Goal: Information Seeking & Learning: Learn about a topic

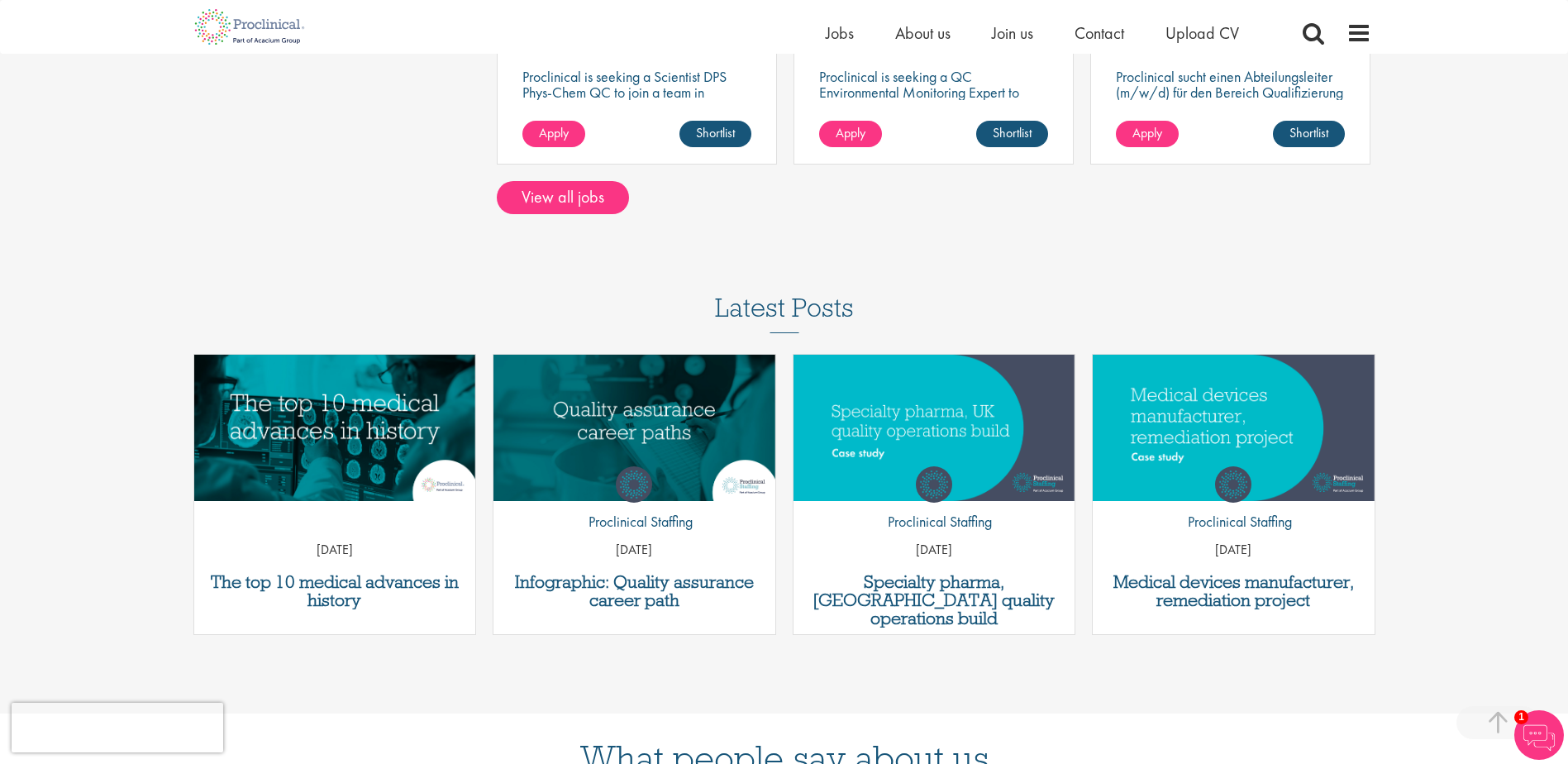
scroll to position [1654, 0]
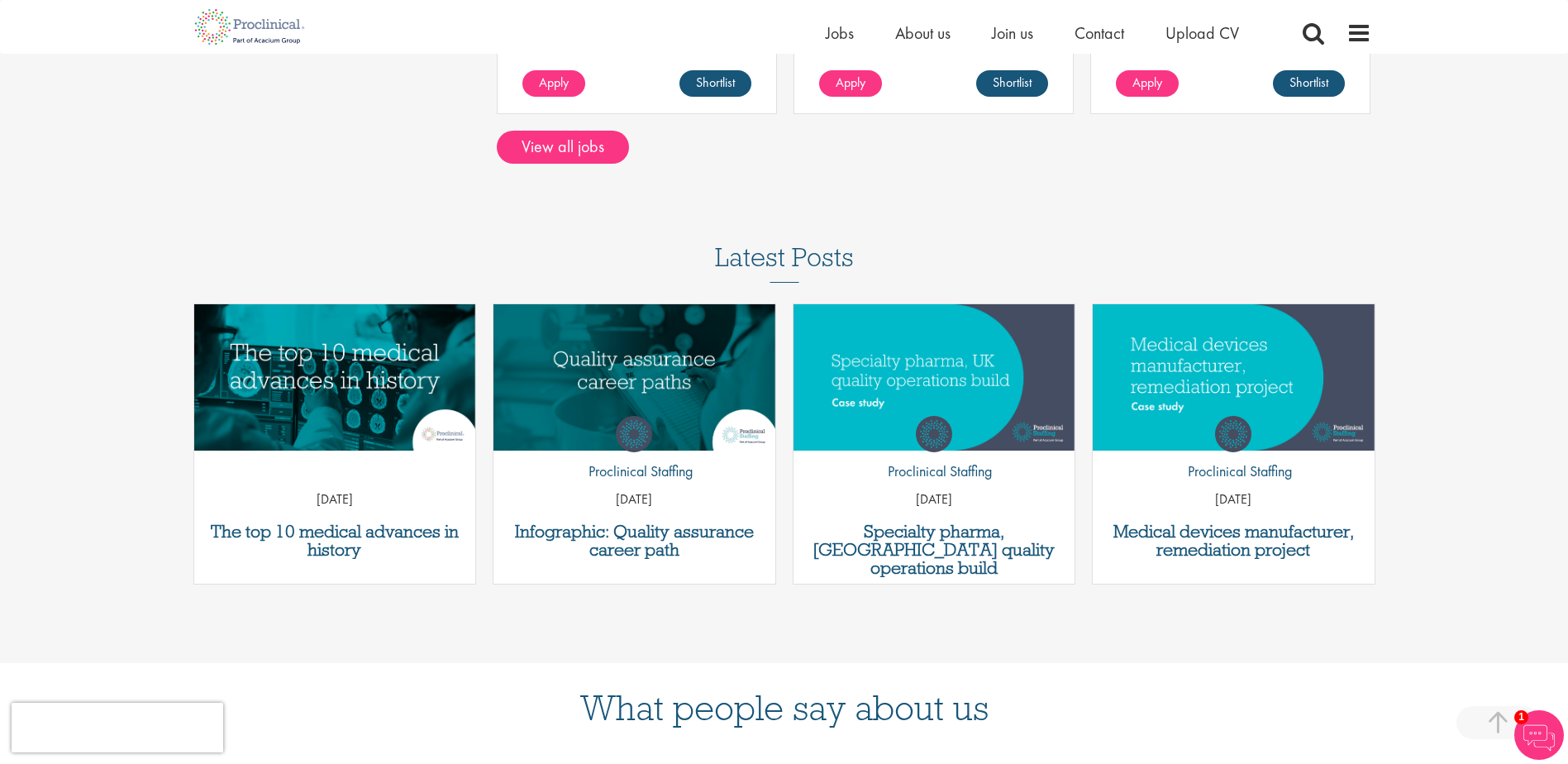
click at [697, 395] on div "by Proclinical Staffing [DATE]" at bounding box center [634, 457] width 282 height 123
click at [614, 540] on h3 "Infographic: Quality assurance career path" at bounding box center [633, 540] width 265 height 36
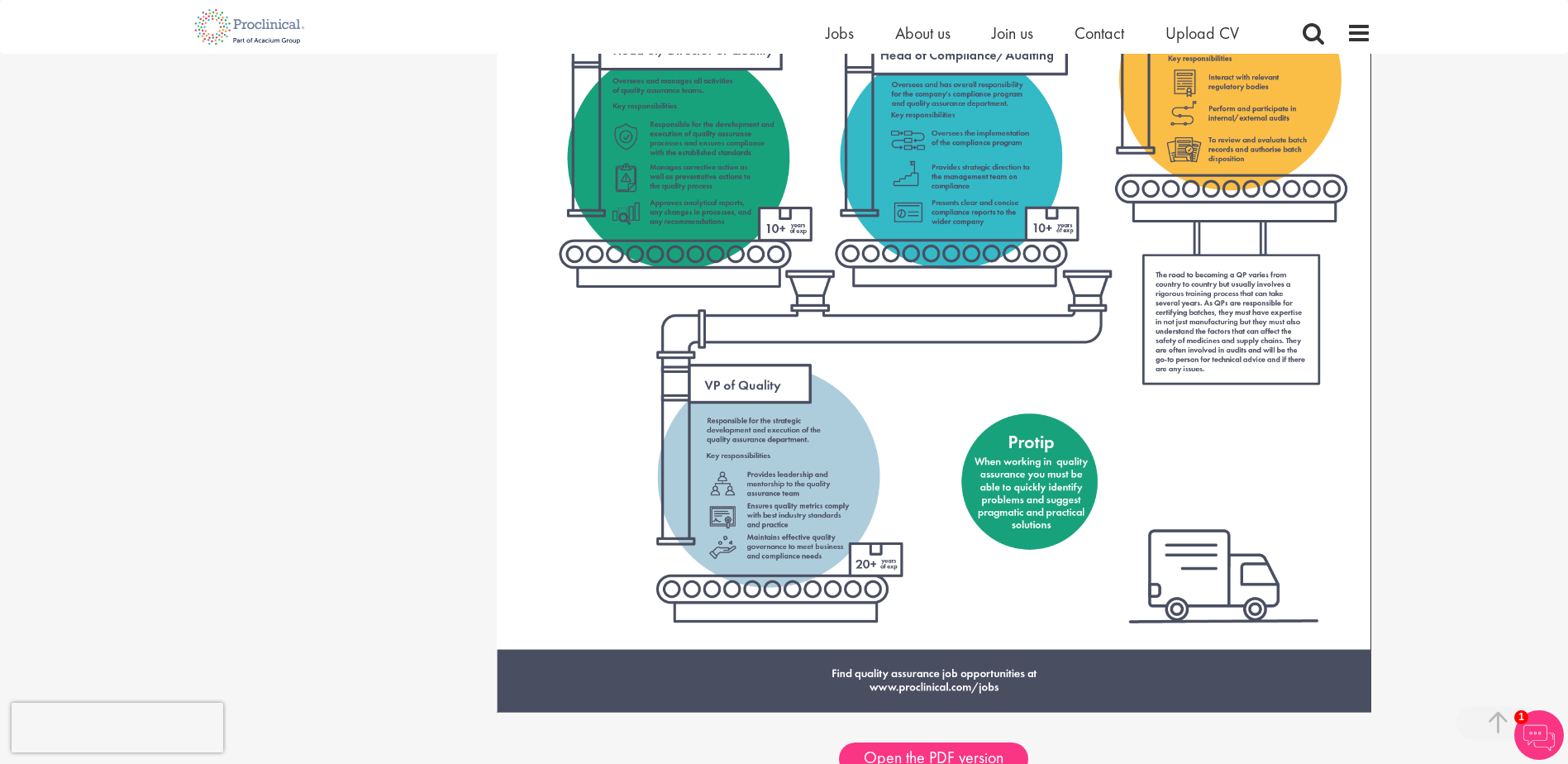
scroll to position [2315, 0]
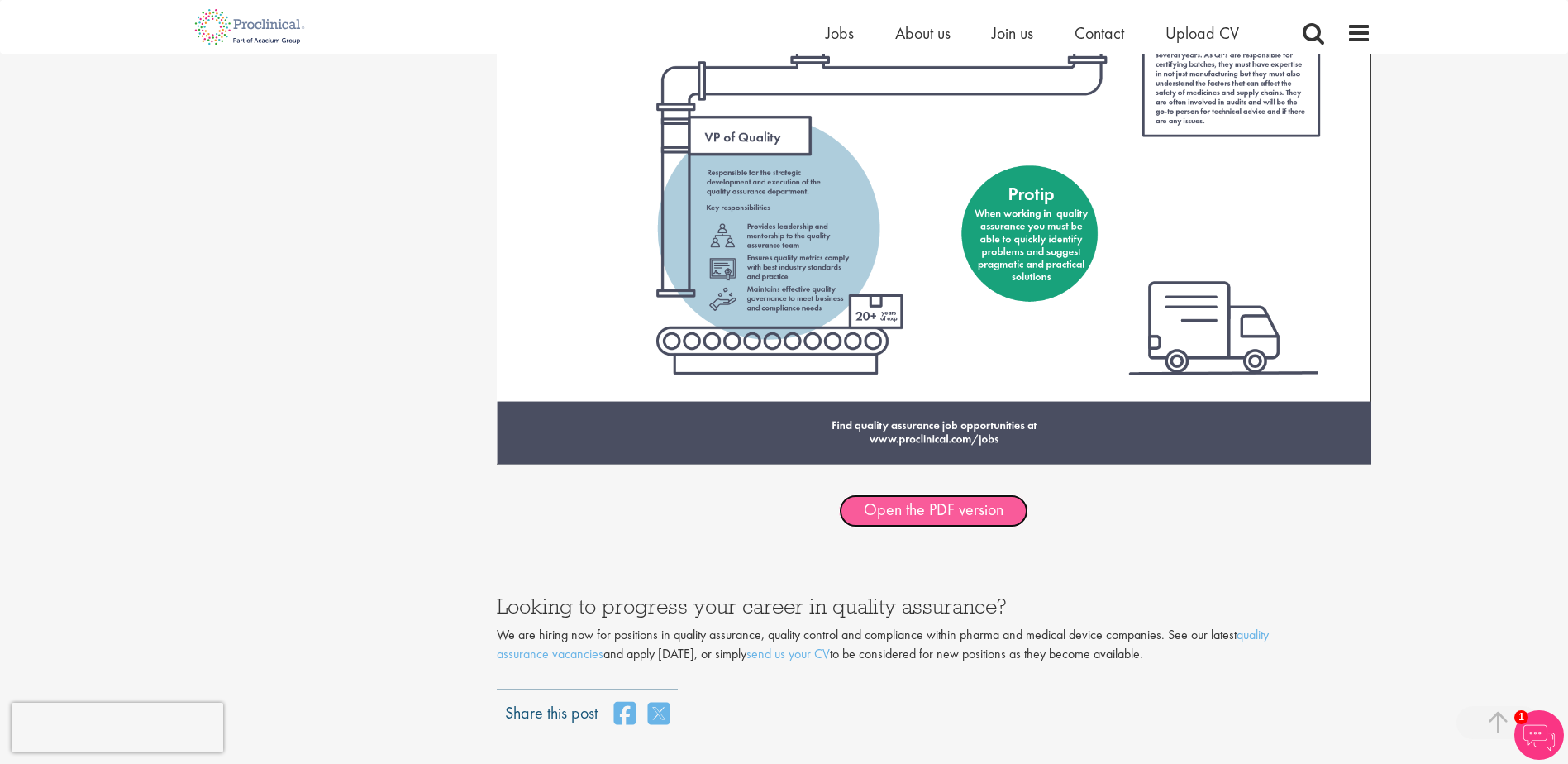
click at [941, 514] on link "Open the PDF version" at bounding box center [933, 511] width 189 height 33
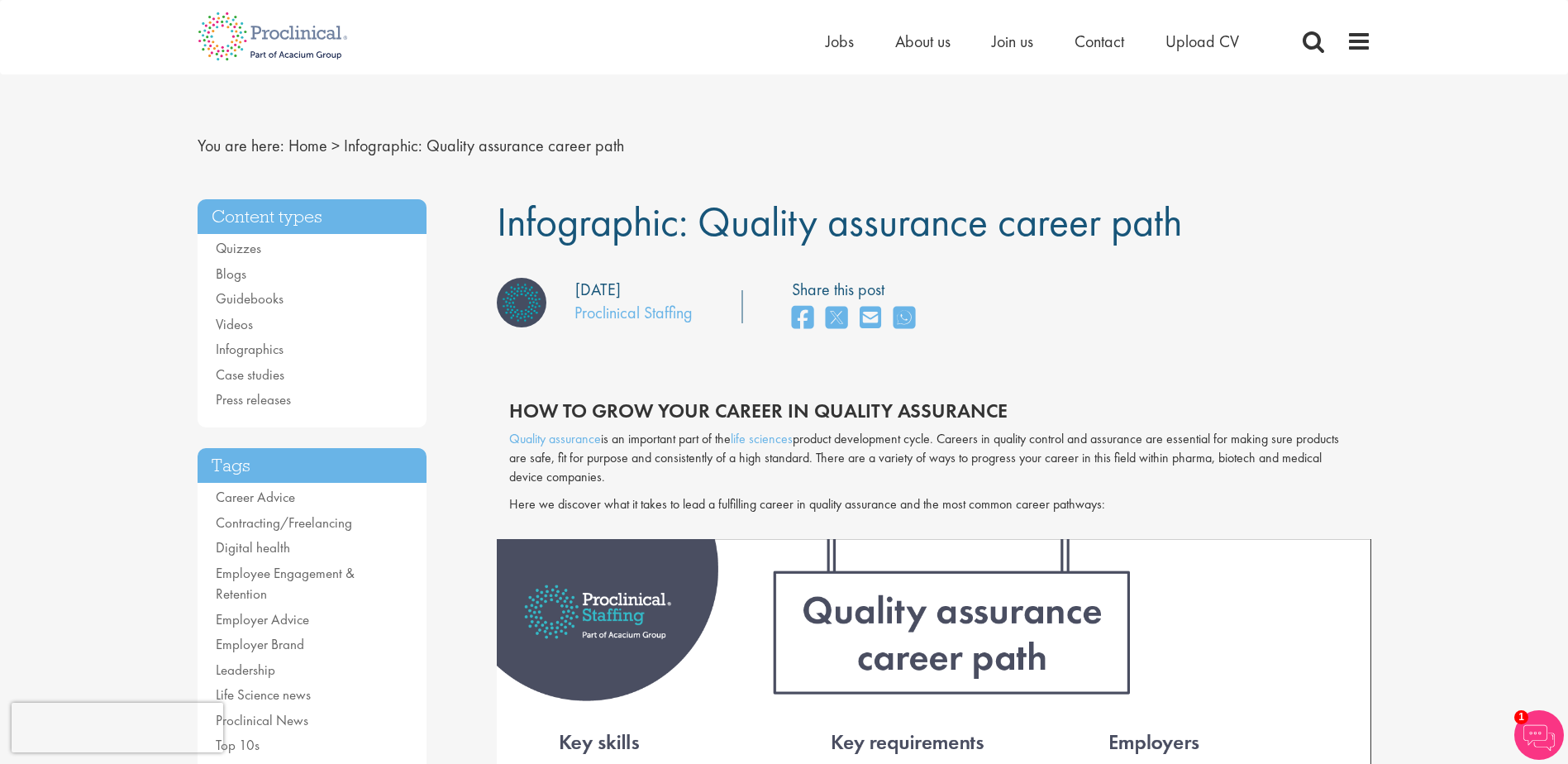
scroll to position [0, 0]
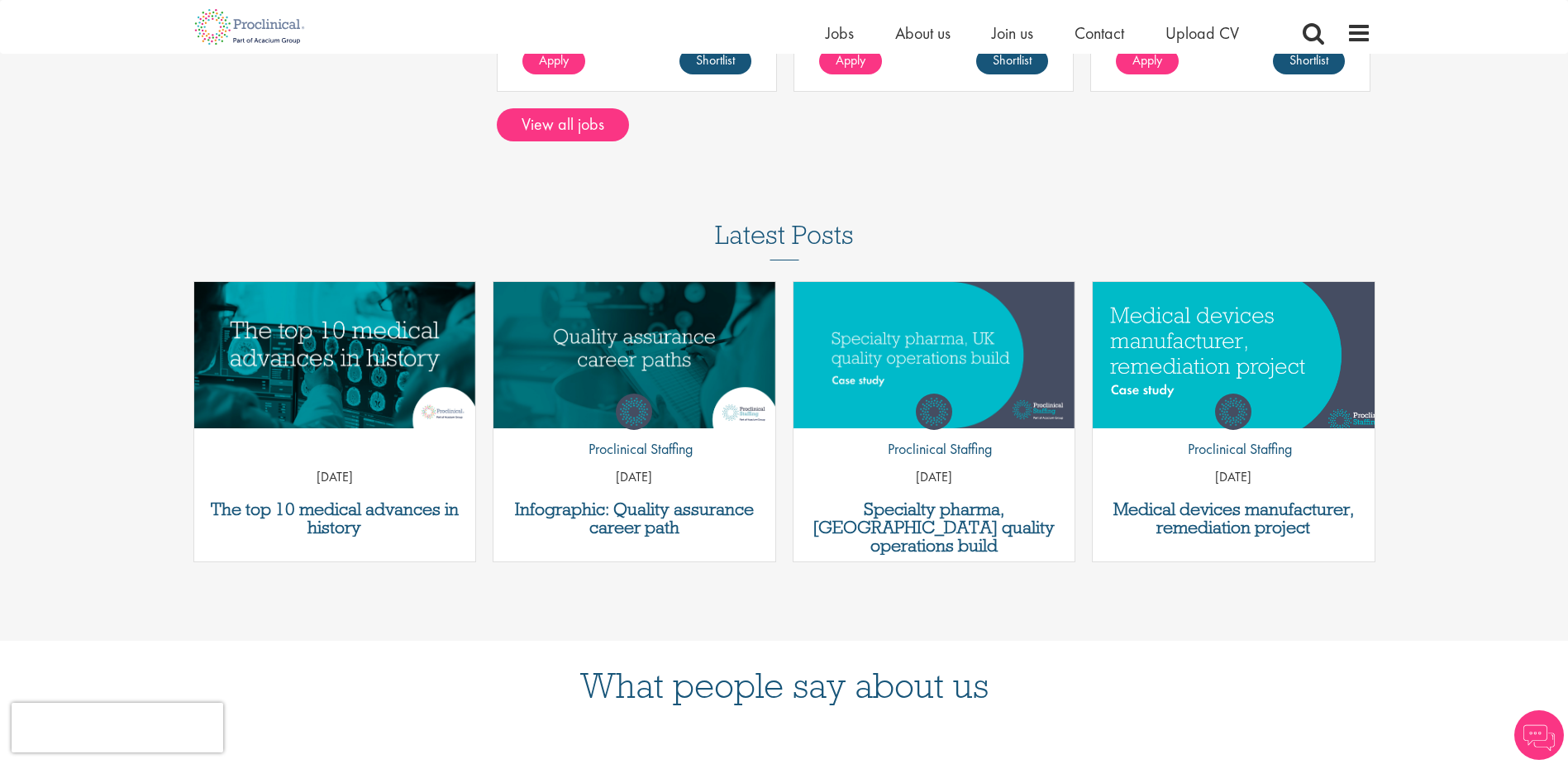
scroll to position [1654, 0]
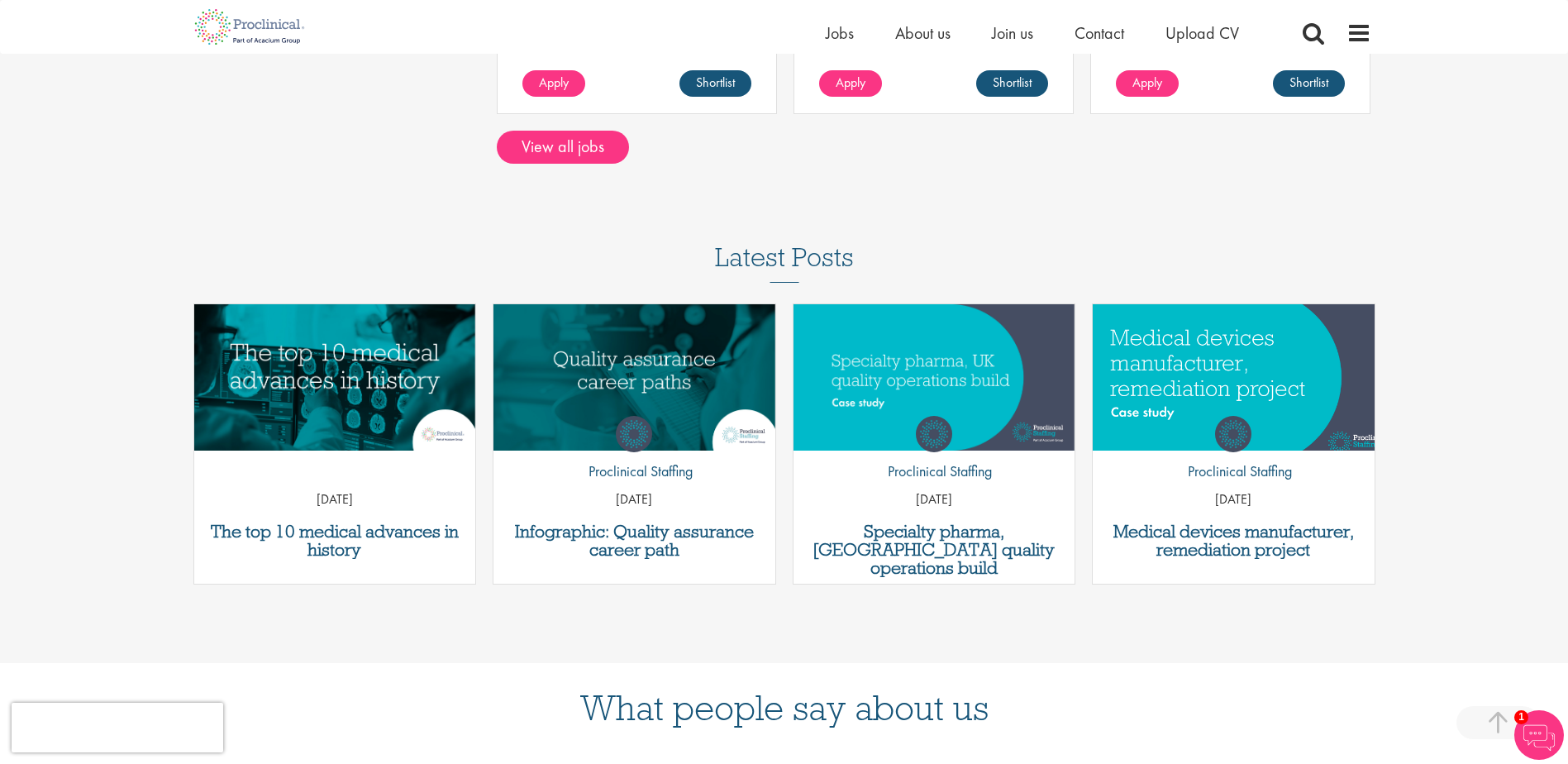
click at [1231, 311] on img "Link to a post" at bounding box center [1234, 376] width 338 height 175
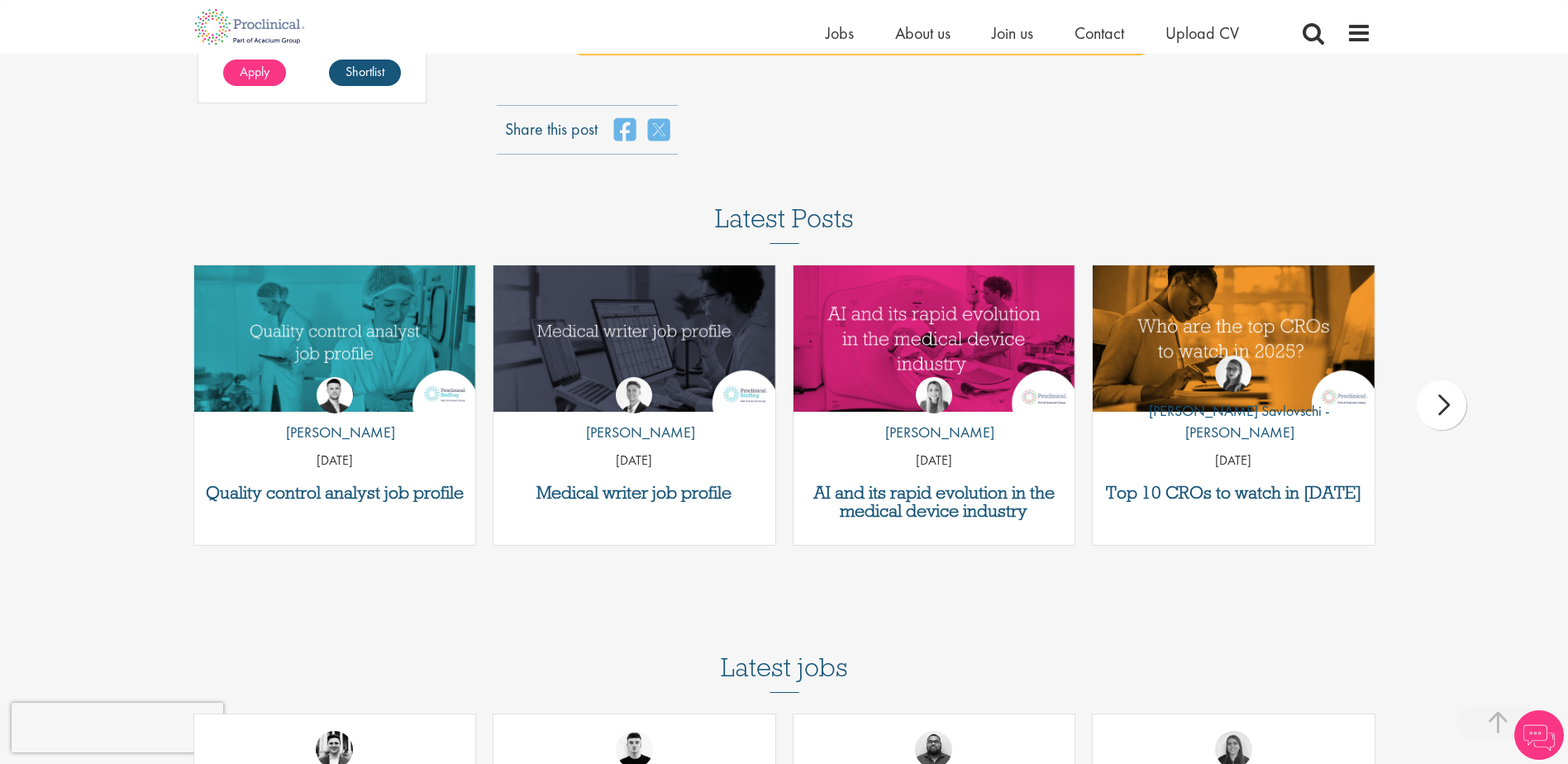
scroll to position [1488, 0]
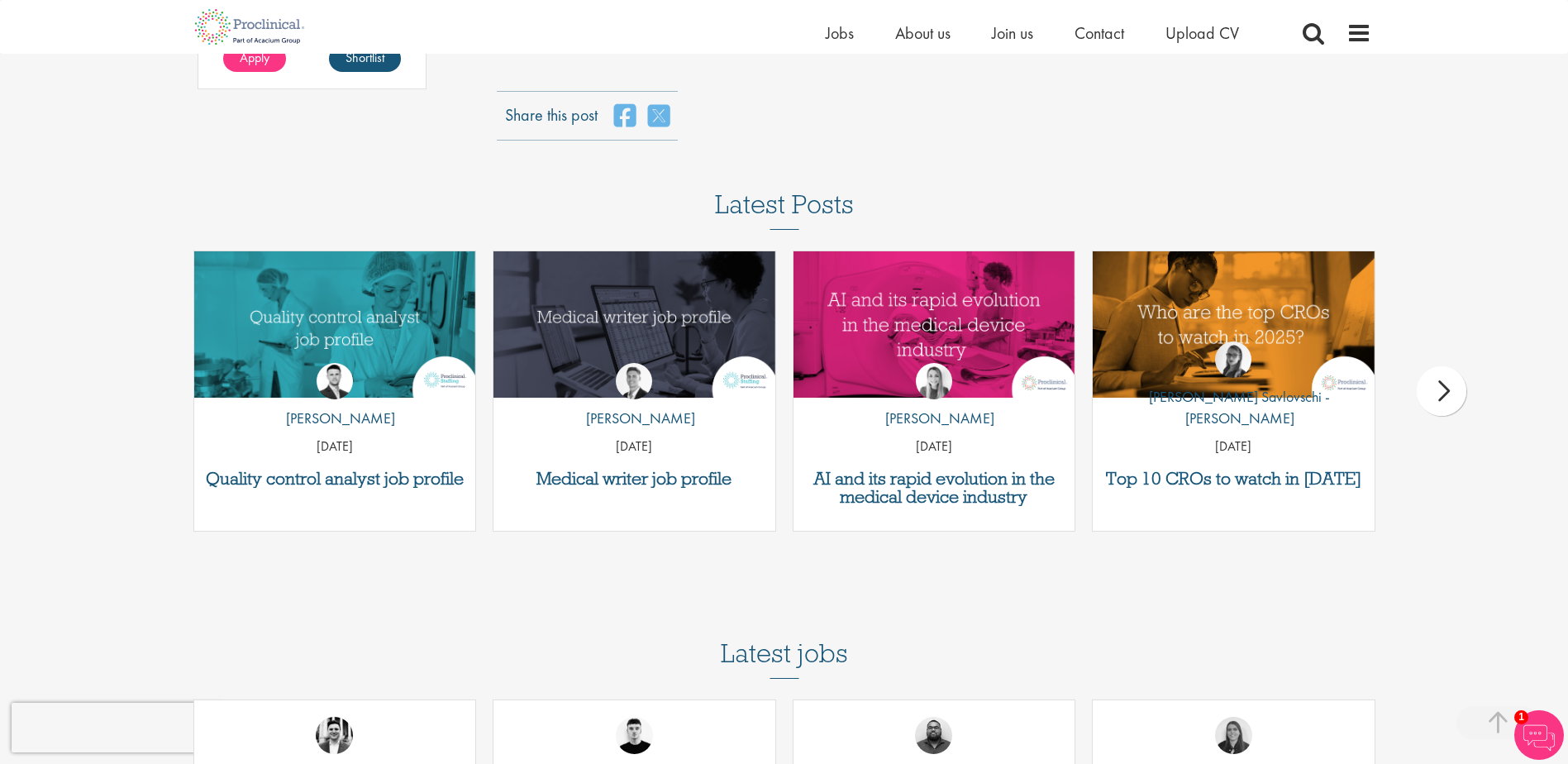
click at [1442, 393] on div "next" at bounding box center [1441, 390] width 49 height 49
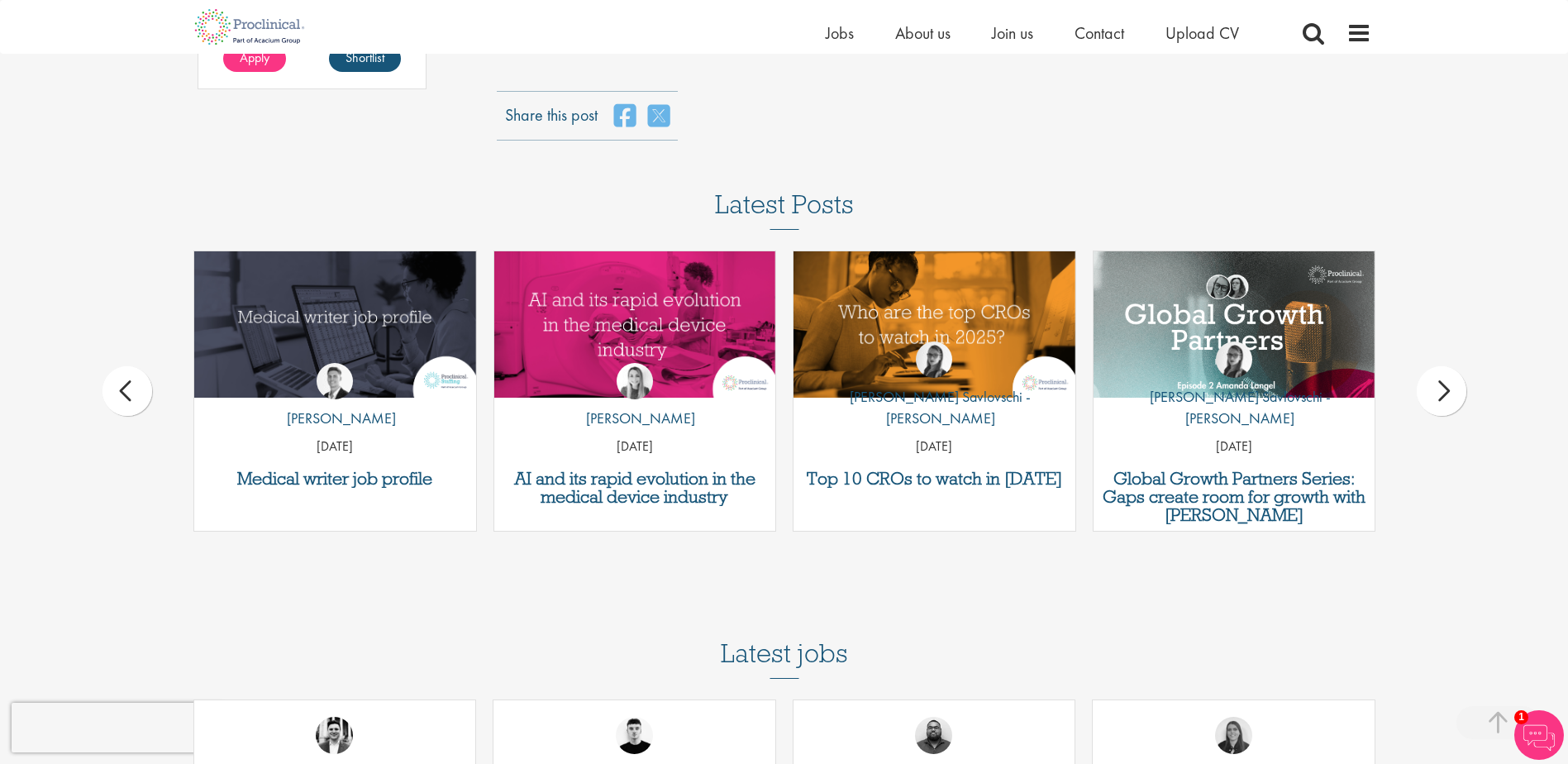
click at [1443, 388] on div "next" at bounding box center [1441, 390] width 49 height 49
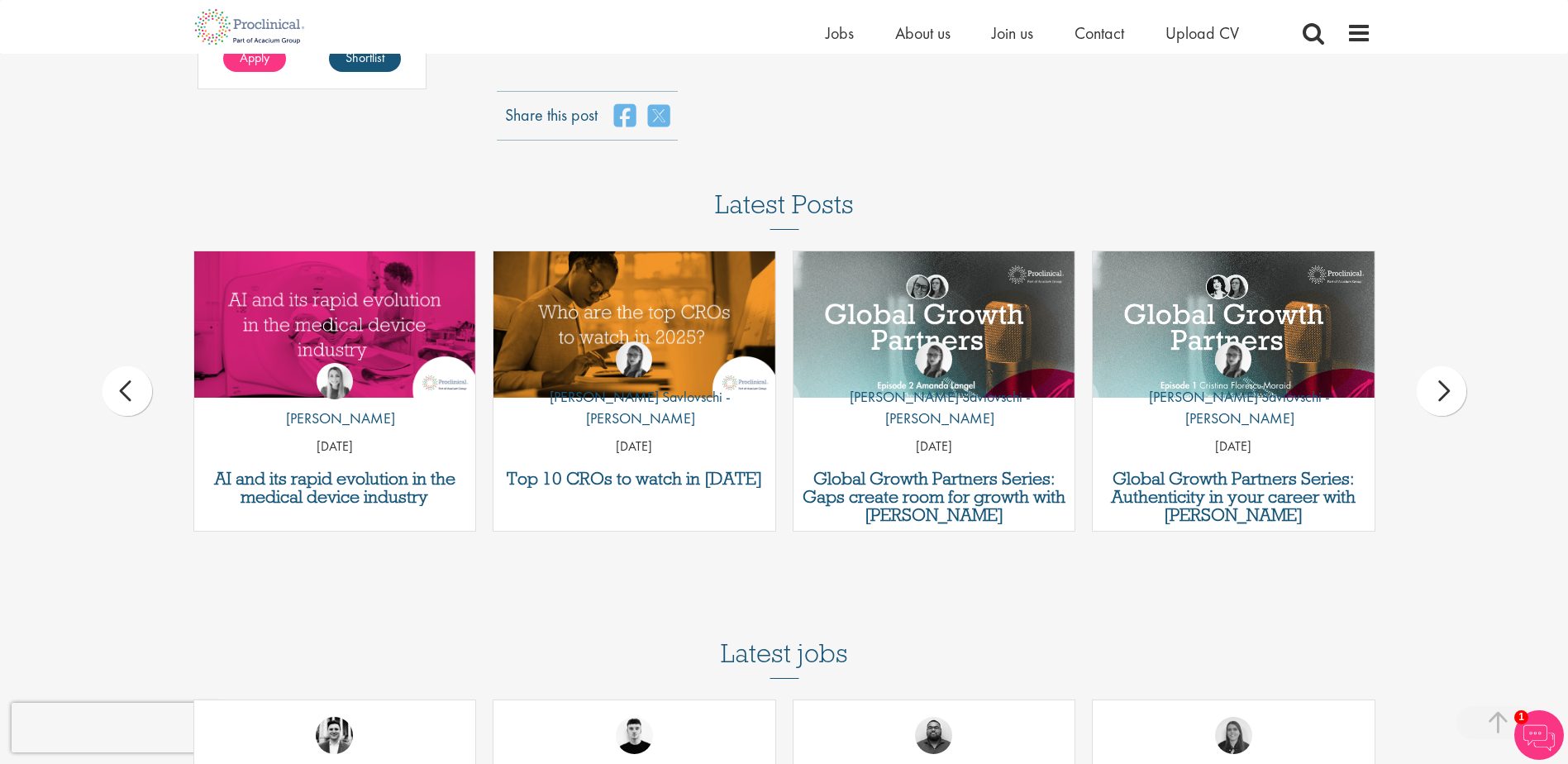
click at [1443, 388] on div "next" at bounding box center [1441, 390] width 49 height 49
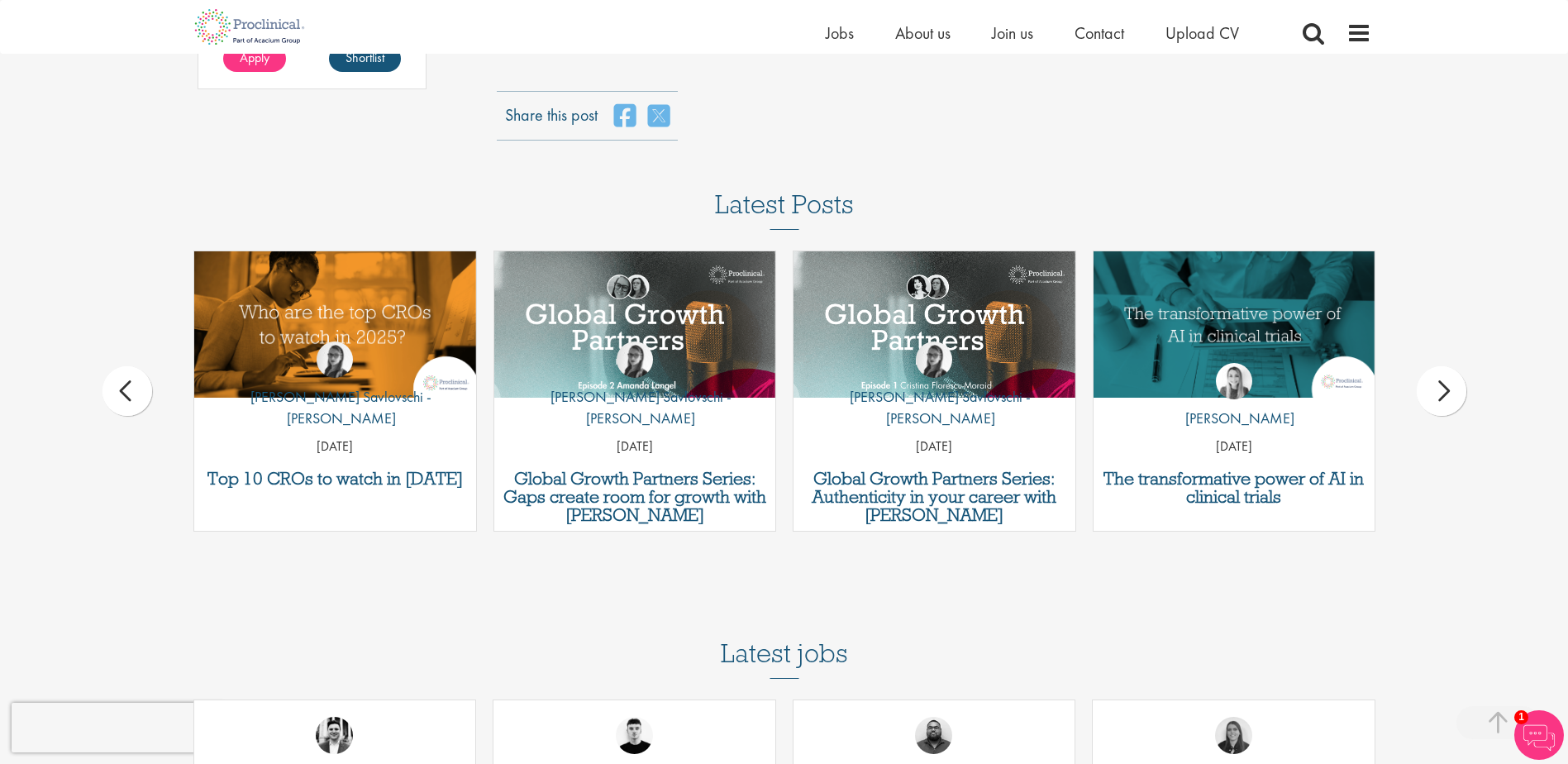
click at [1443, 388] on div "next" at bounding box center [1441, 390] width 49 height 49
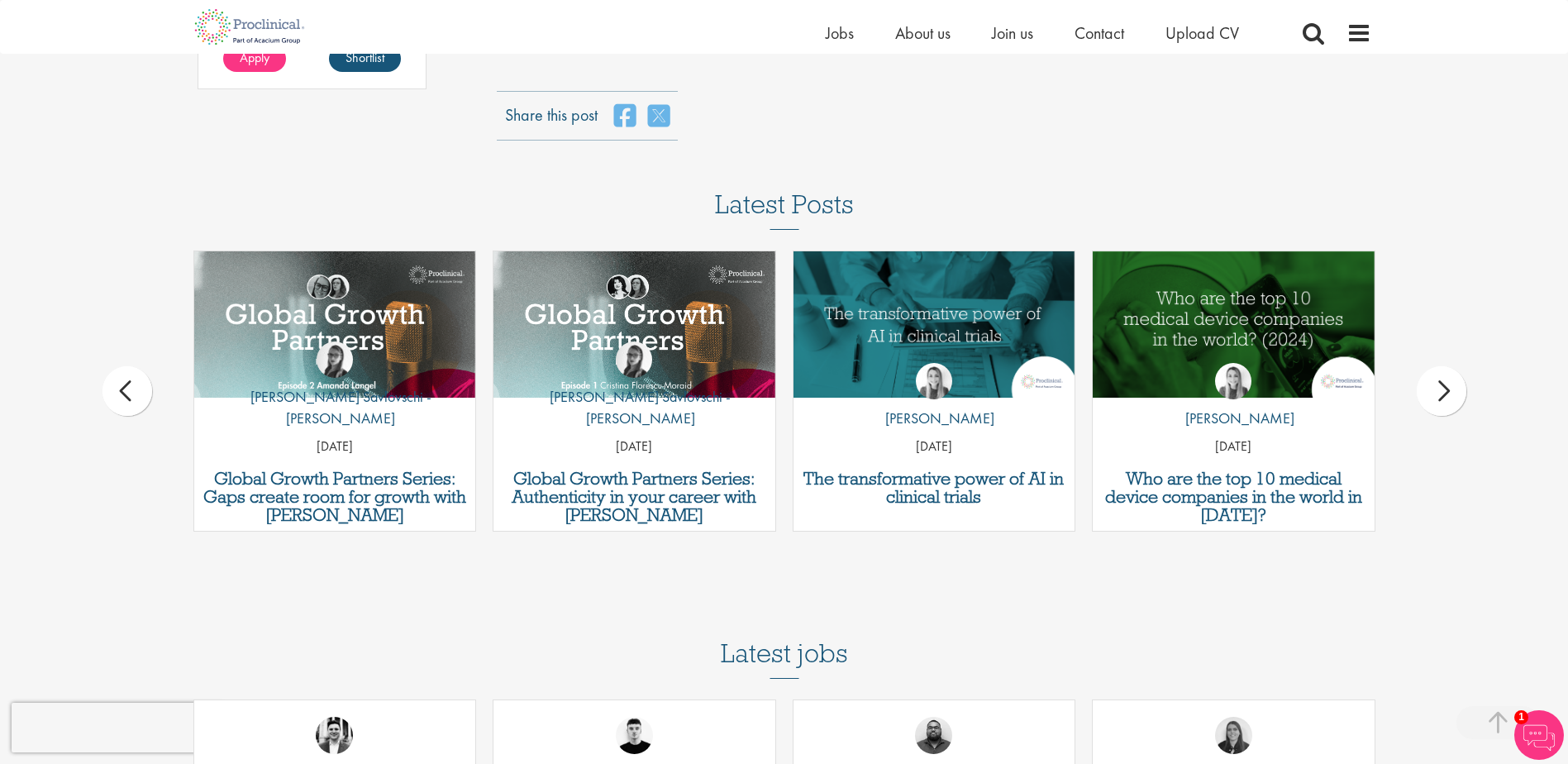
click at [1443, 388] on div "next" at bounding box center [1441, 390] width 49 height 49
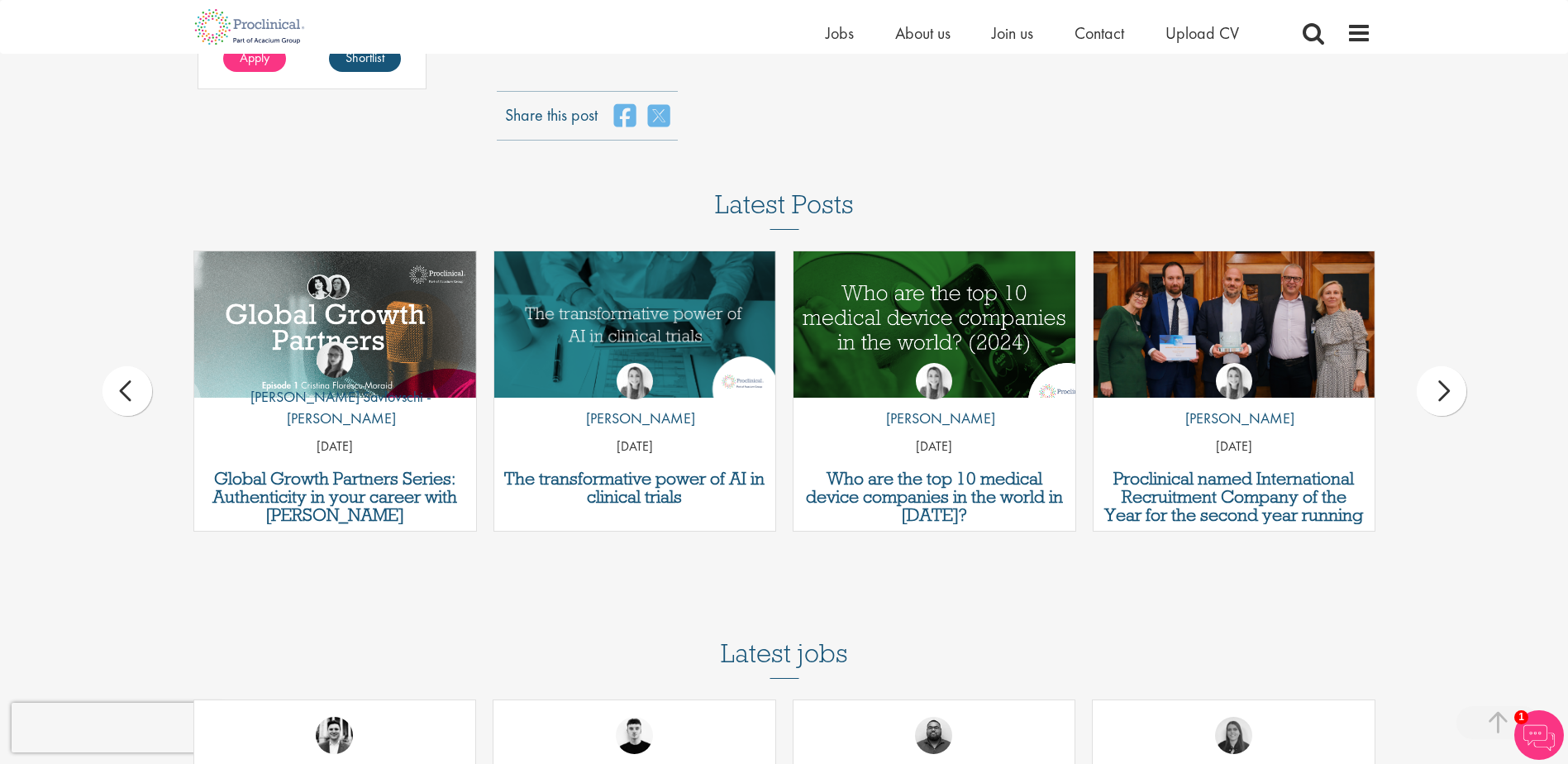
click at [988, 310] on img "Link to a post" at bounding box center [935, 324] width 338 height 175
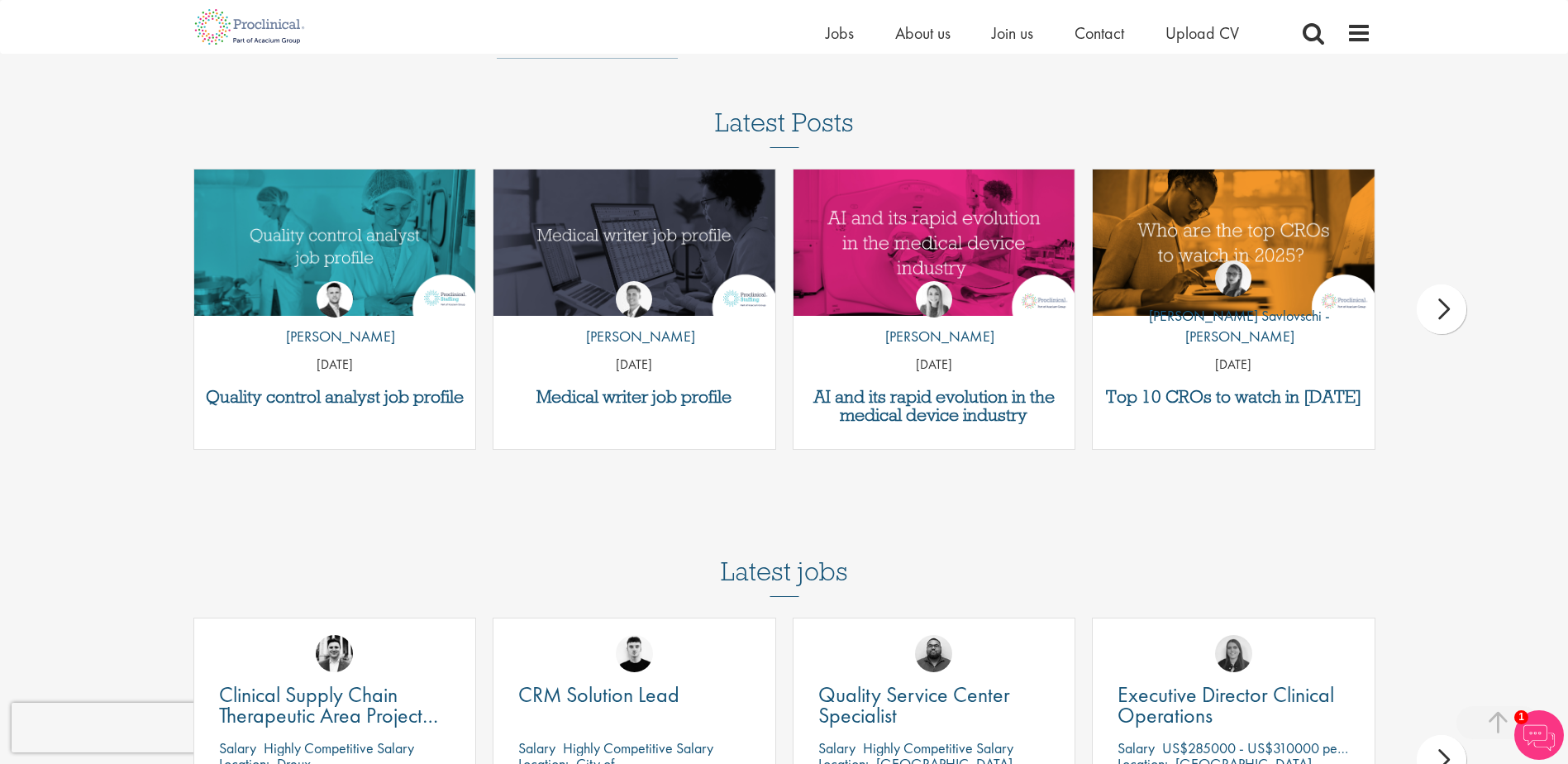
scroll to position [5458, 0]
